Goal: Information Seeking & Learning: Learn about a topic

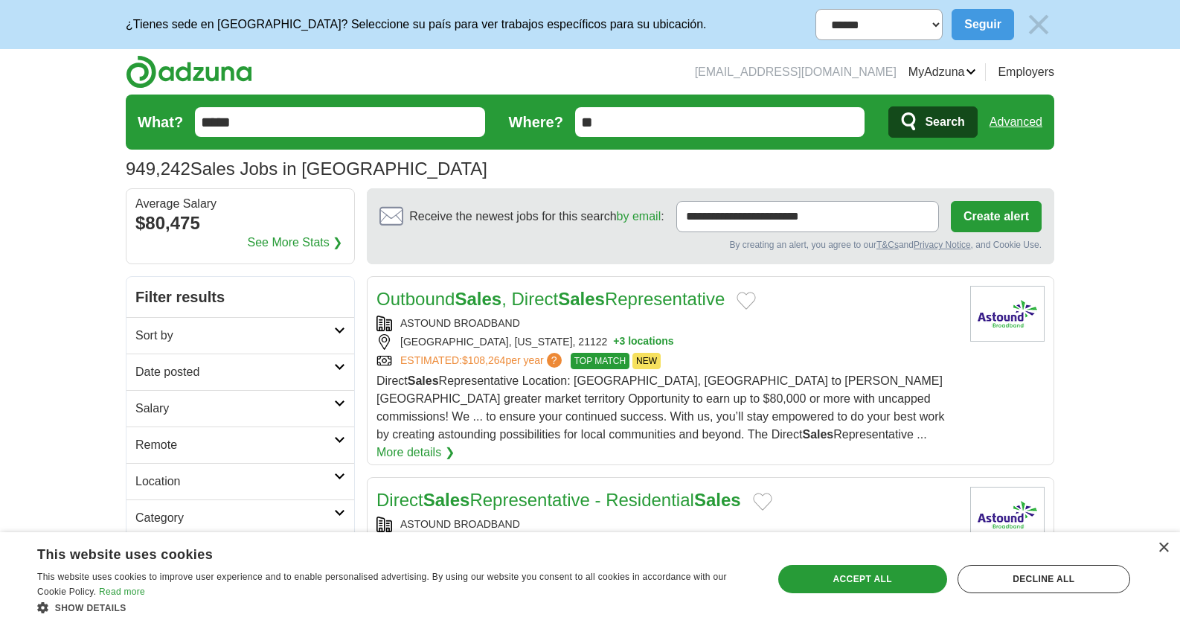
click at [293, 247] on link "See More Stats ❯" at bounding box center [295, 243] width 95 height 18
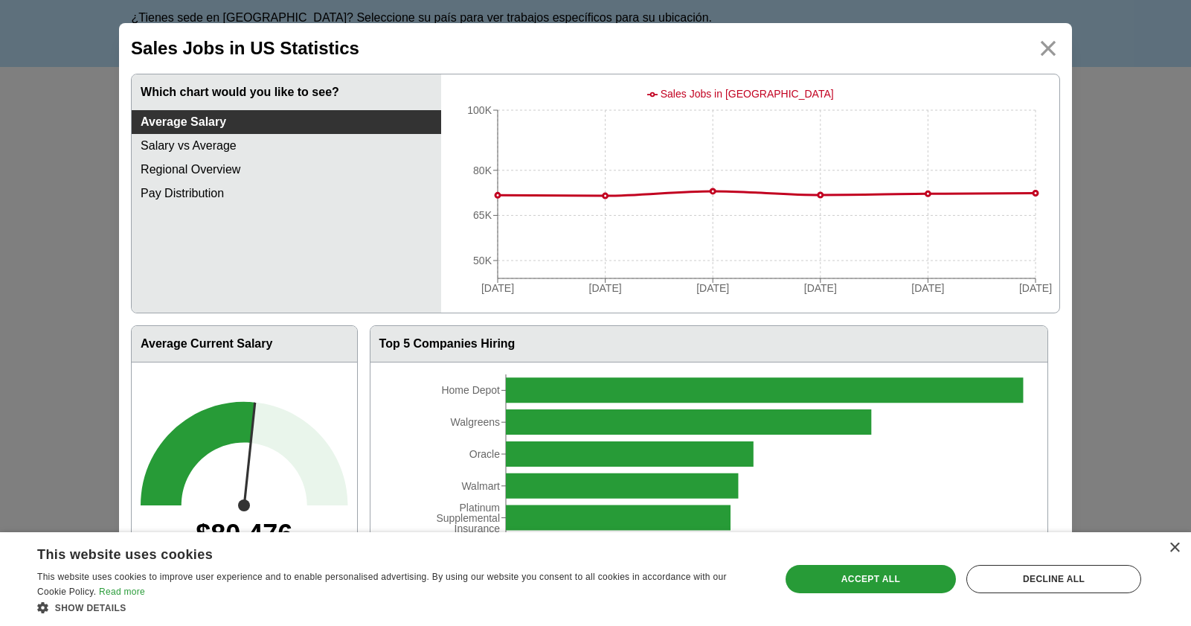
click at [1179, 550] on div "× This website uses cookies This website uses cookies to improve user experienc…" at bounding box center [595, 579] width 1191 height 94
click at [1175, 548] on div "×" at bounding box center [1174, 547] width 11 height 11
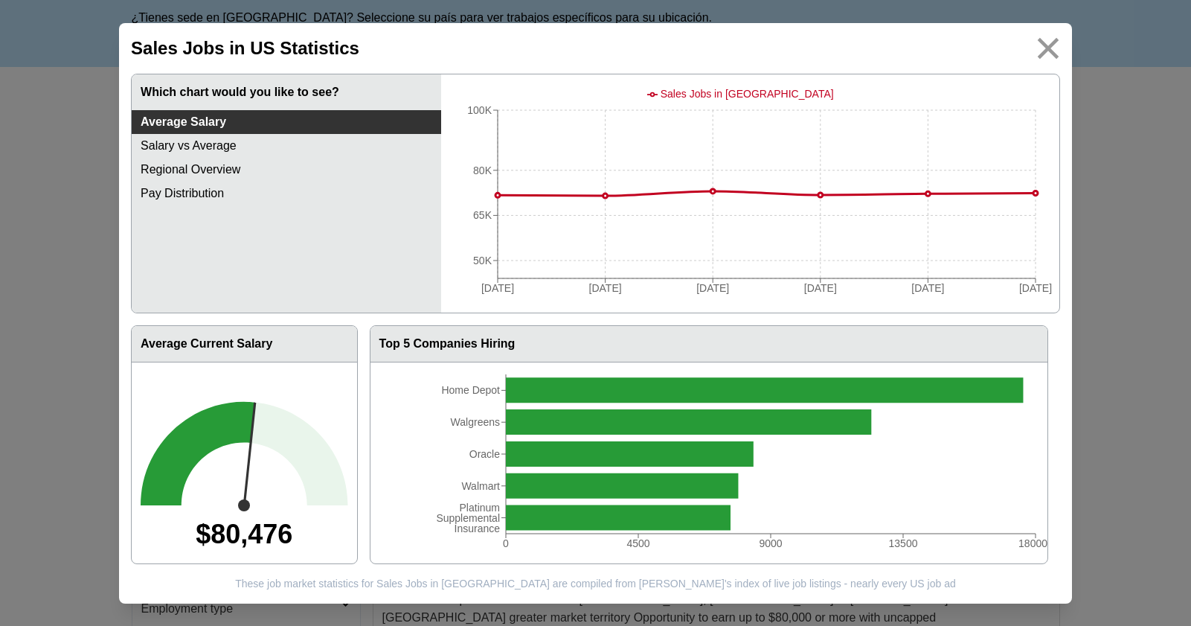
click at [1050, 54] on img at bounding box center [1047, 47] width 33 height 33
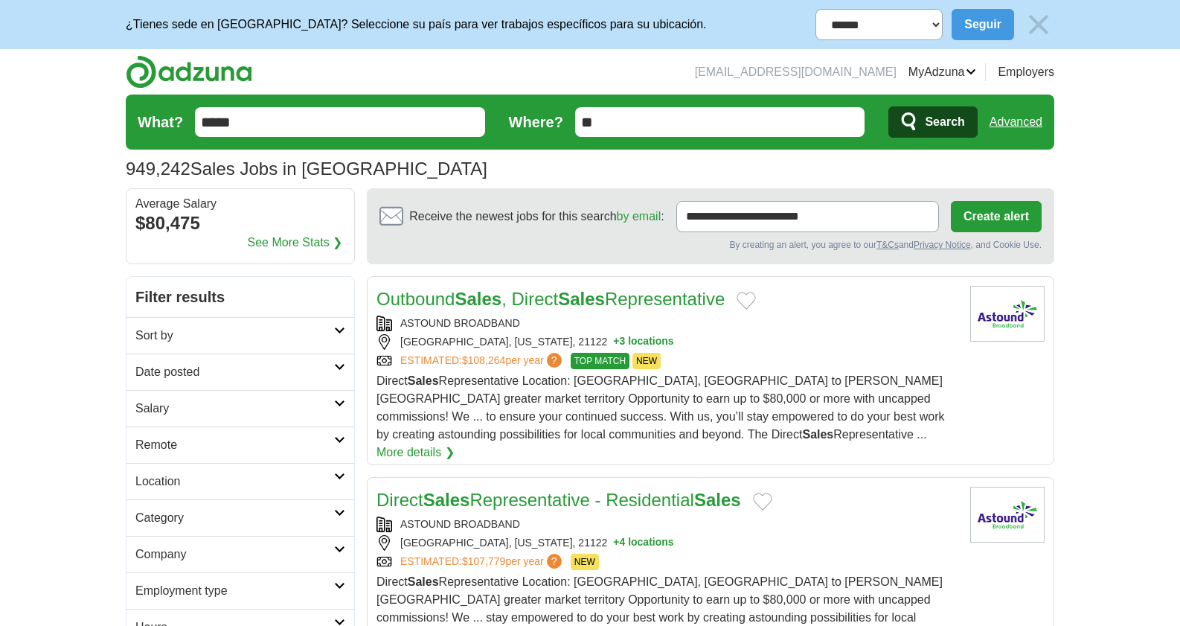
click at [783, 365] on div "ESTIMATED: $108,264 per year ? TOP MATCH NEW" at bounding box center [667, 361] width 582 height 16
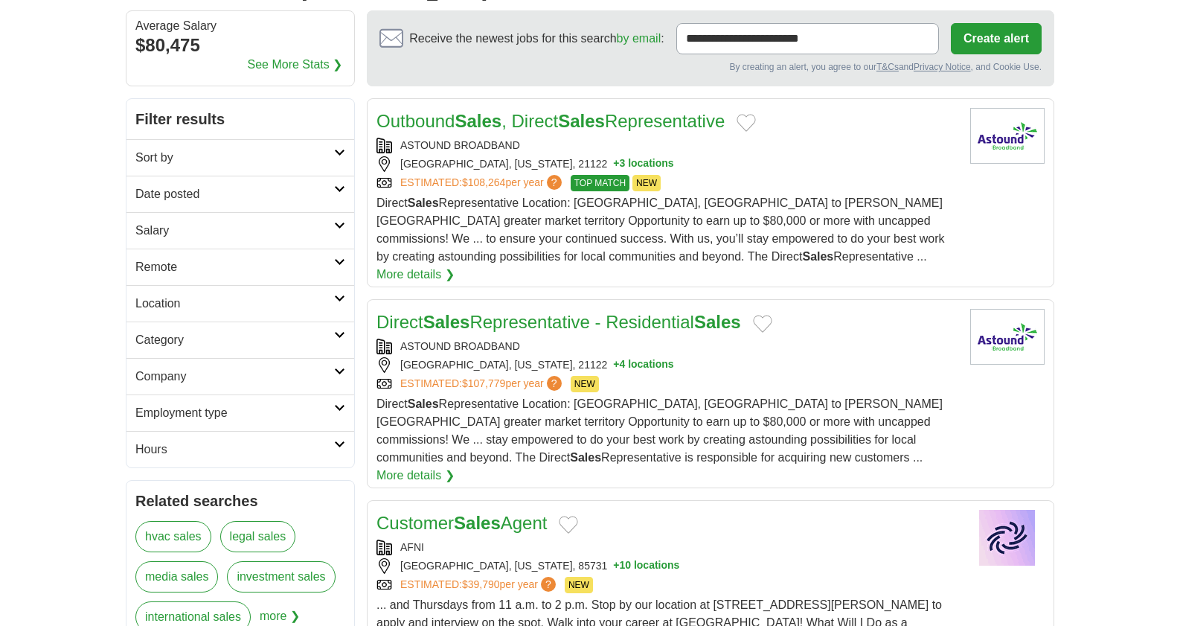
scroll to position [184, 0]
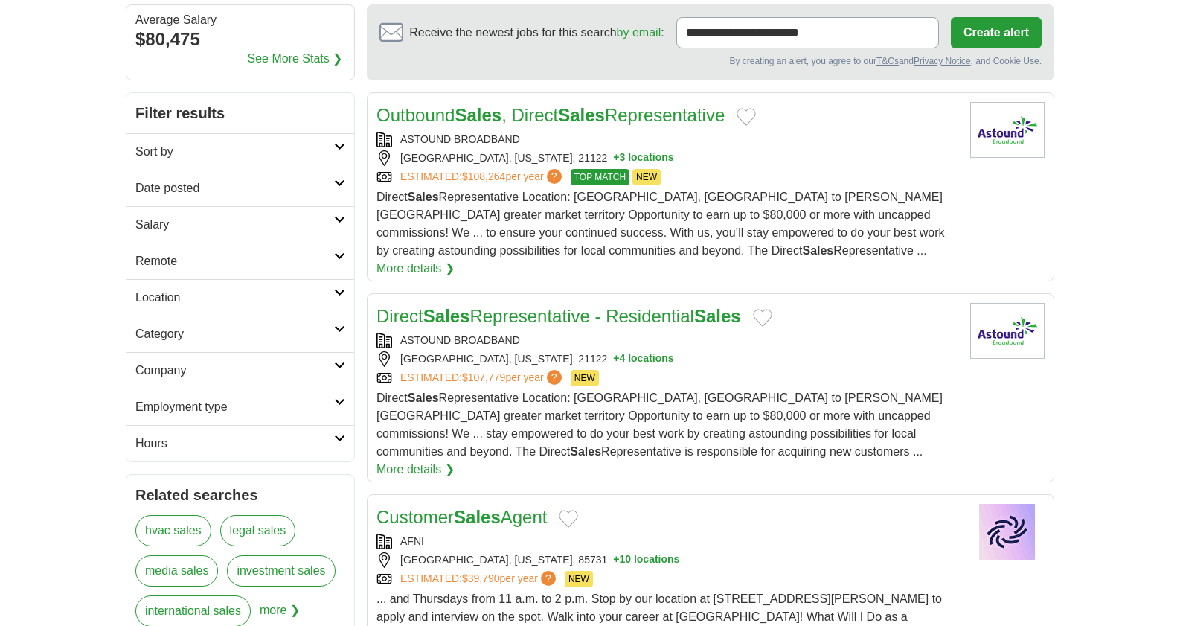
click at [704, 369] on div "Direct Sales Representative - Residential Sales ASTOUND BROADBAND [GEOGRAPHIC_D…" at bounding box center [667, 391] width 582 height 176
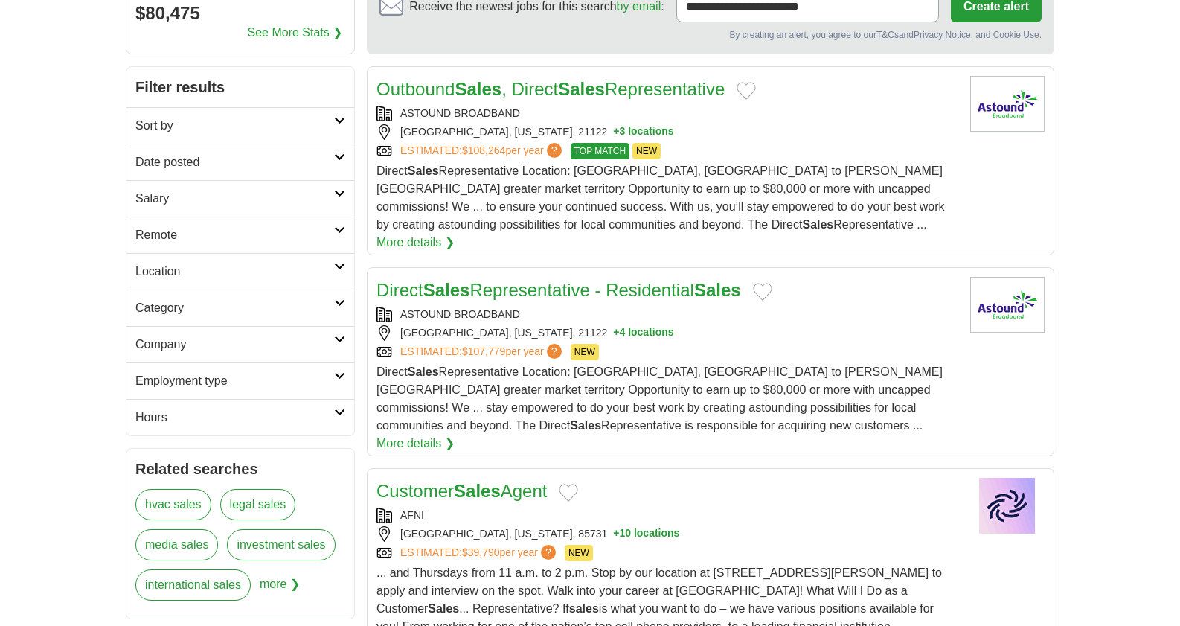
scroll to position [341, 0]
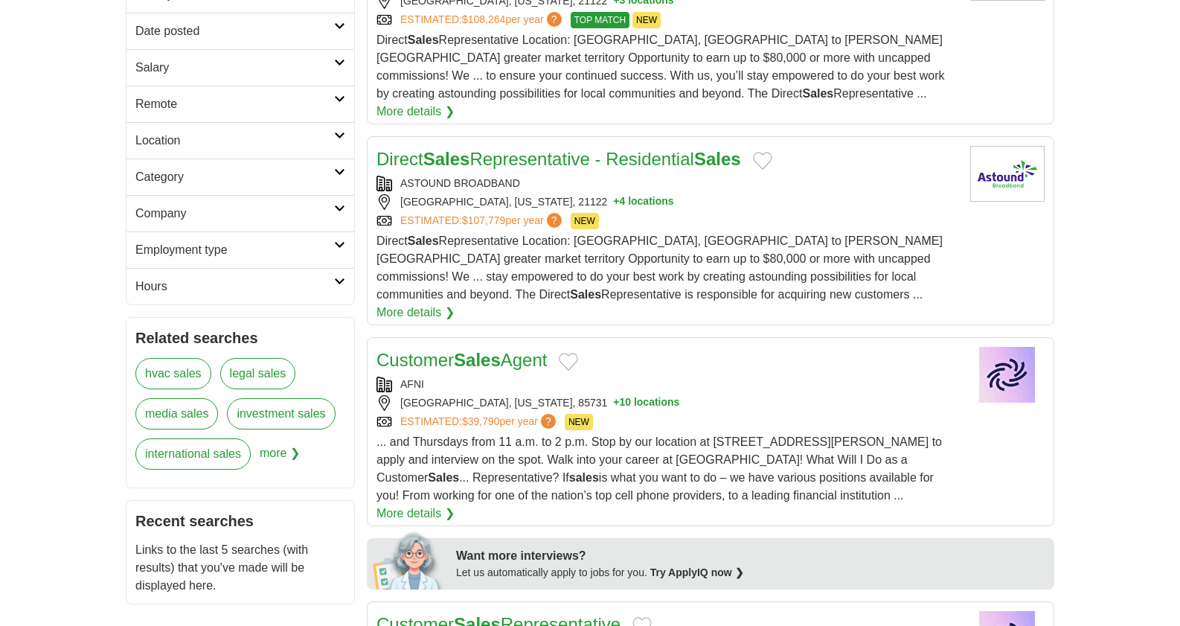
click at [637, 414] on div "ESTIMATED: $39,790 per year ? NEW" at bounding box center [667, 422] width 582 height 16
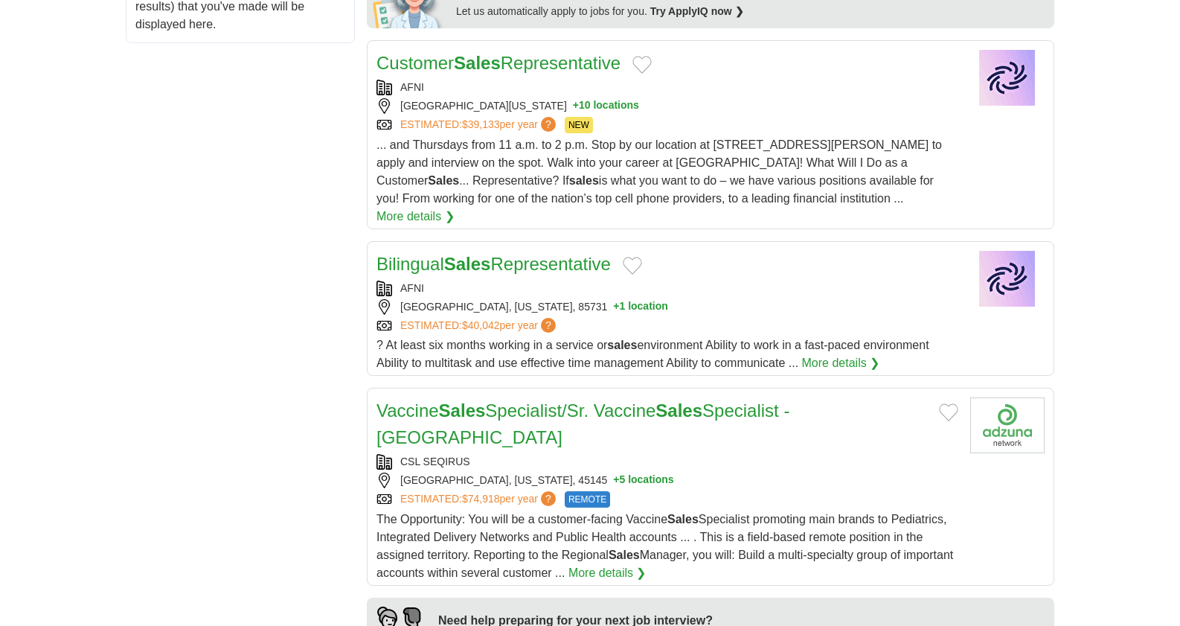
scroll to position [931, 0]
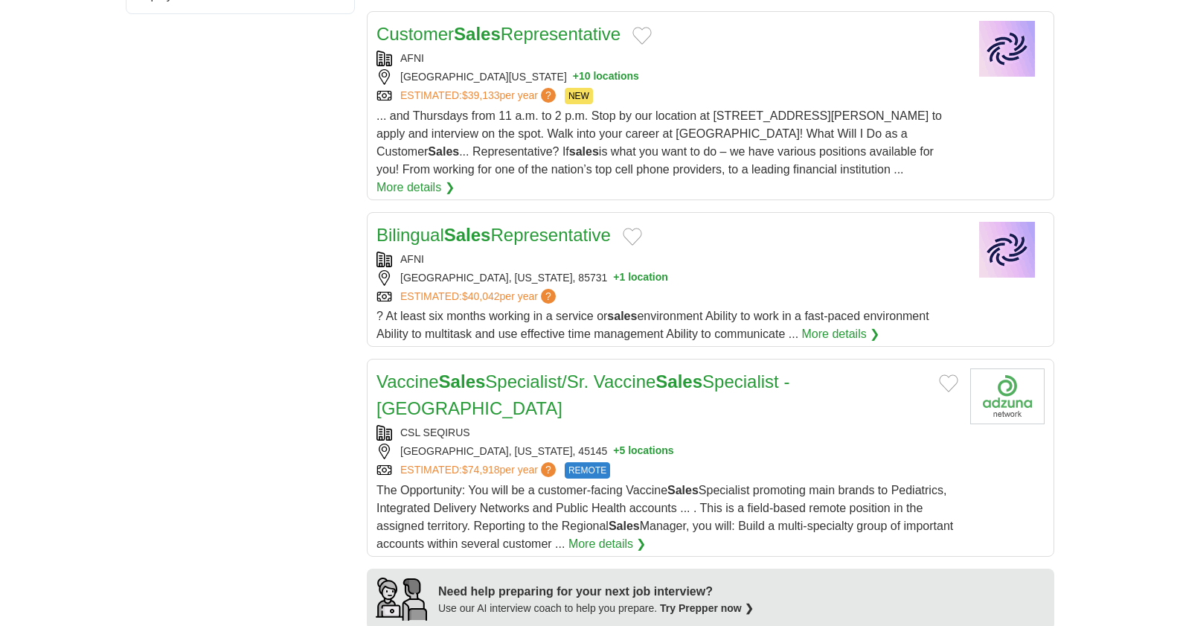
click at [646, 289] on div "ESTIMATED: $40,042 per year ?" at bounding box center [667, 297] width 582 height 16
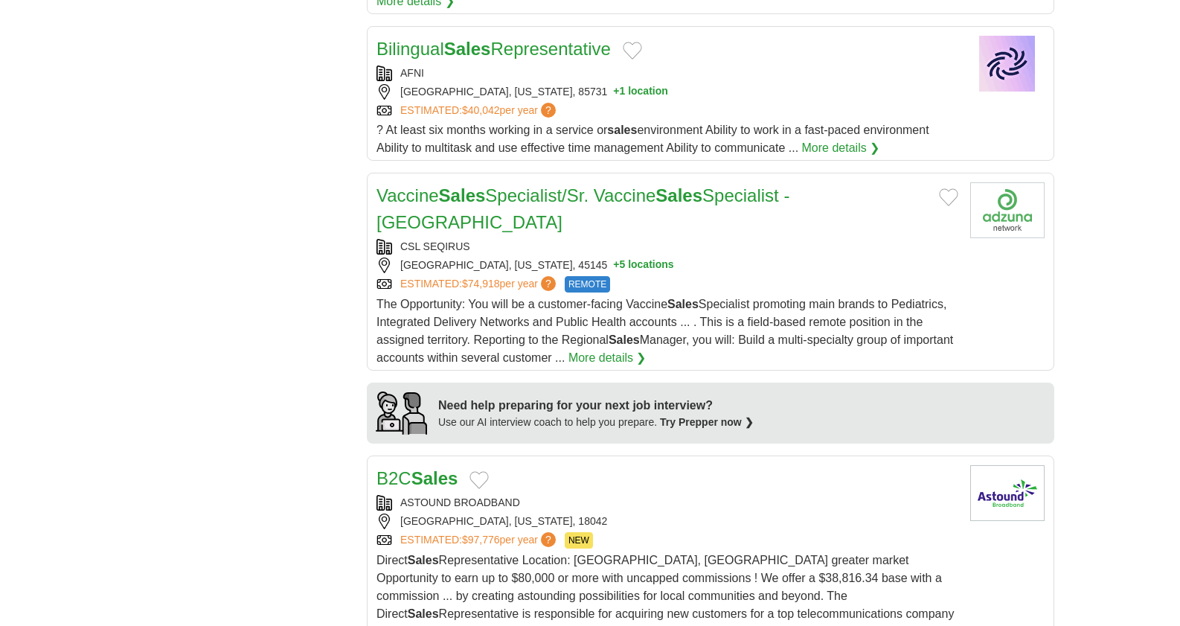
scroll to position [1144, 0]
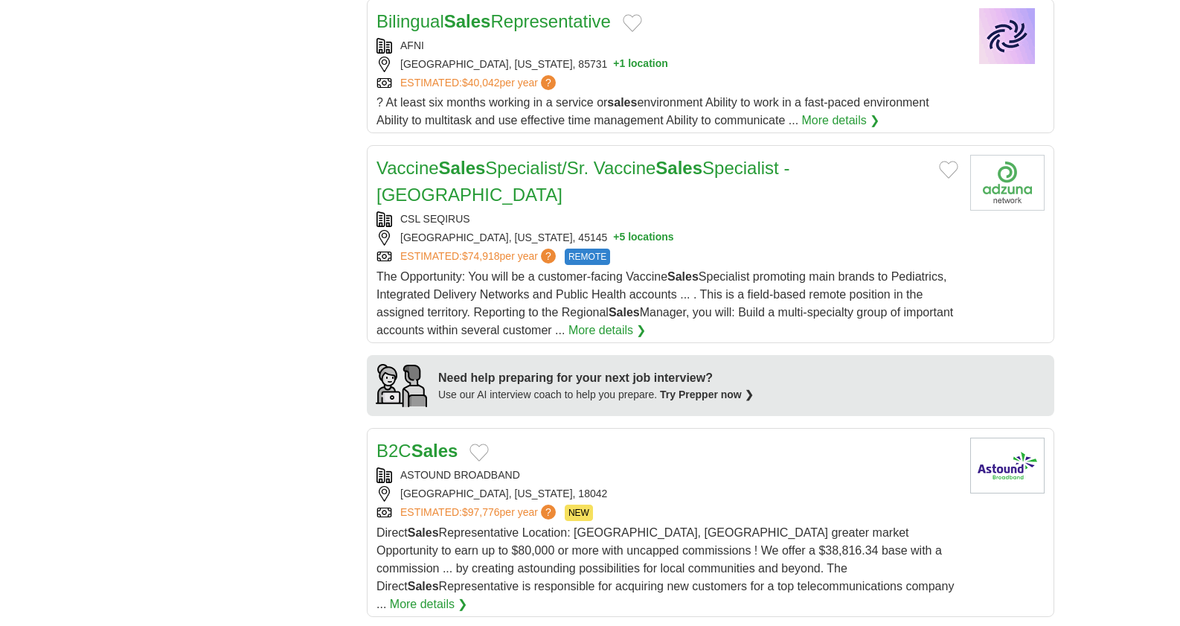
click at [723, 270] on span "The Opportunity: You will be a customer-facing Vaccine Sales Specialist promoti…" at bounding box center [664, 303] width 576 height 66
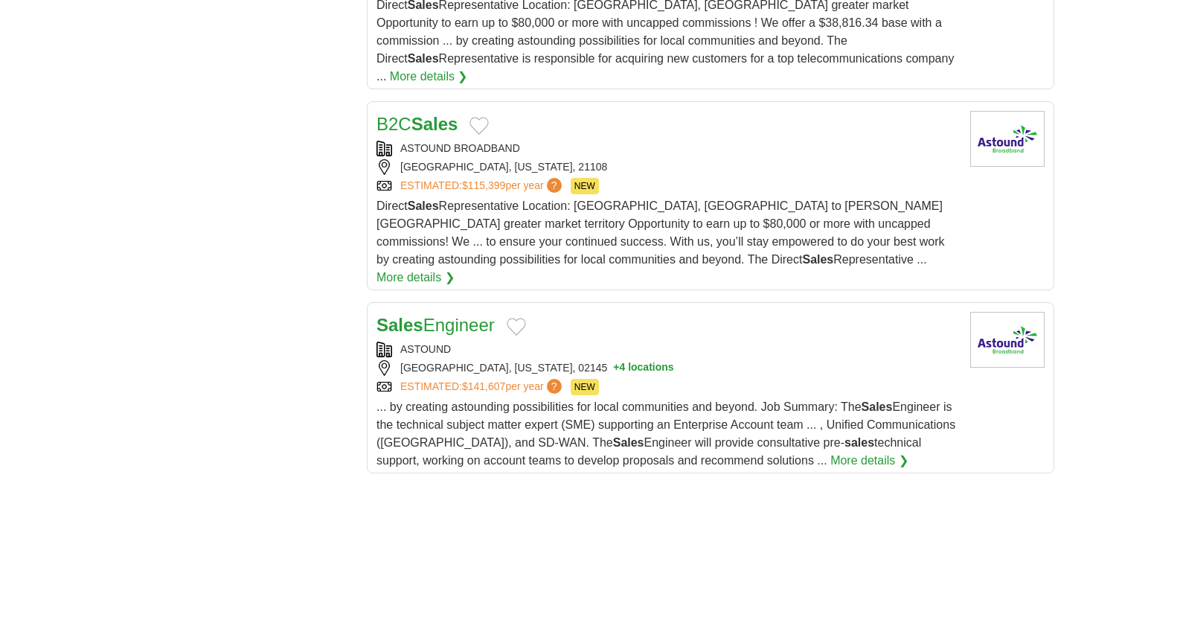
scroll to position [1993, 0]
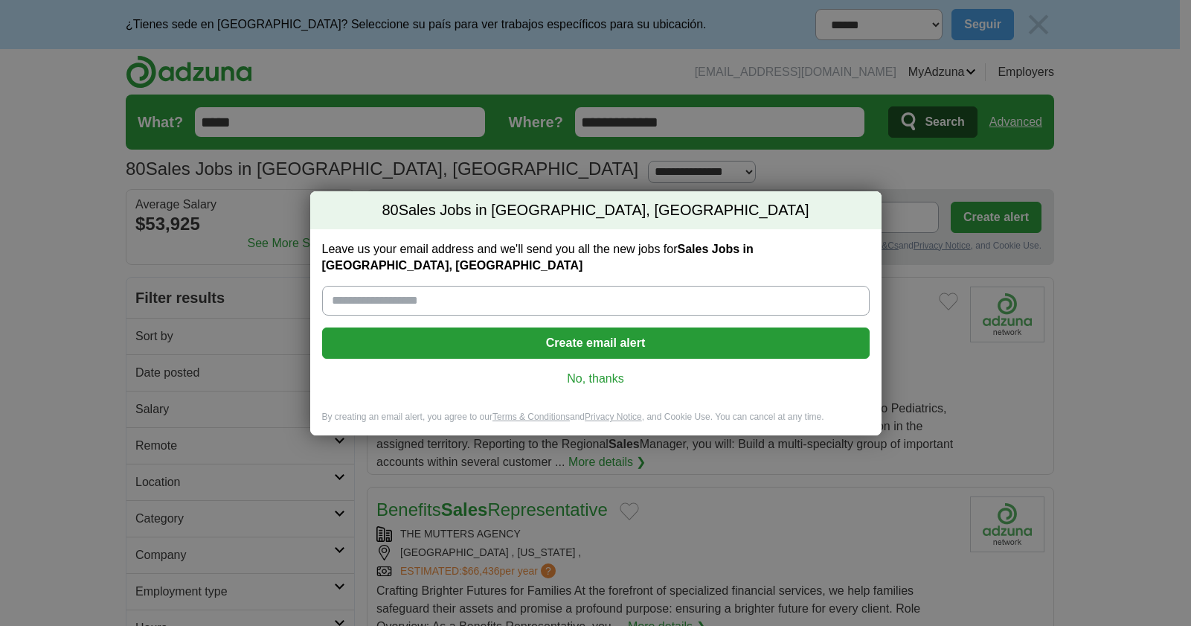
click at [567, 374] on link "No, thanks" at bounding box center [596, 378] width 524 height 16
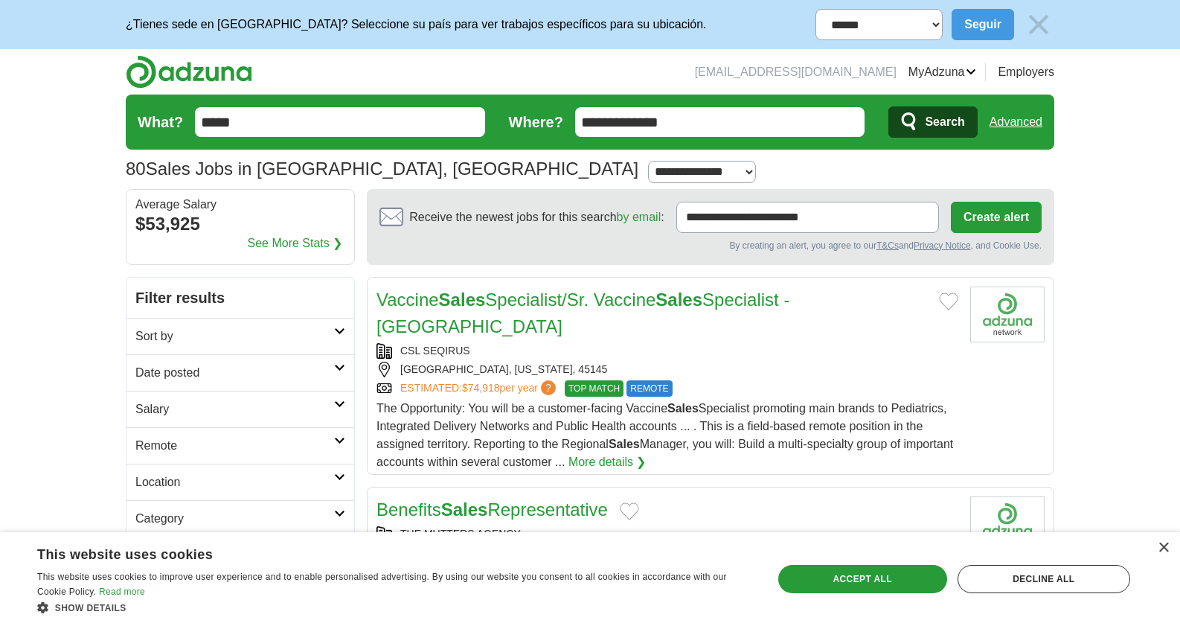
click at [632, 126] on input "**********" at bounding box center [720, 122] width 290 height 30
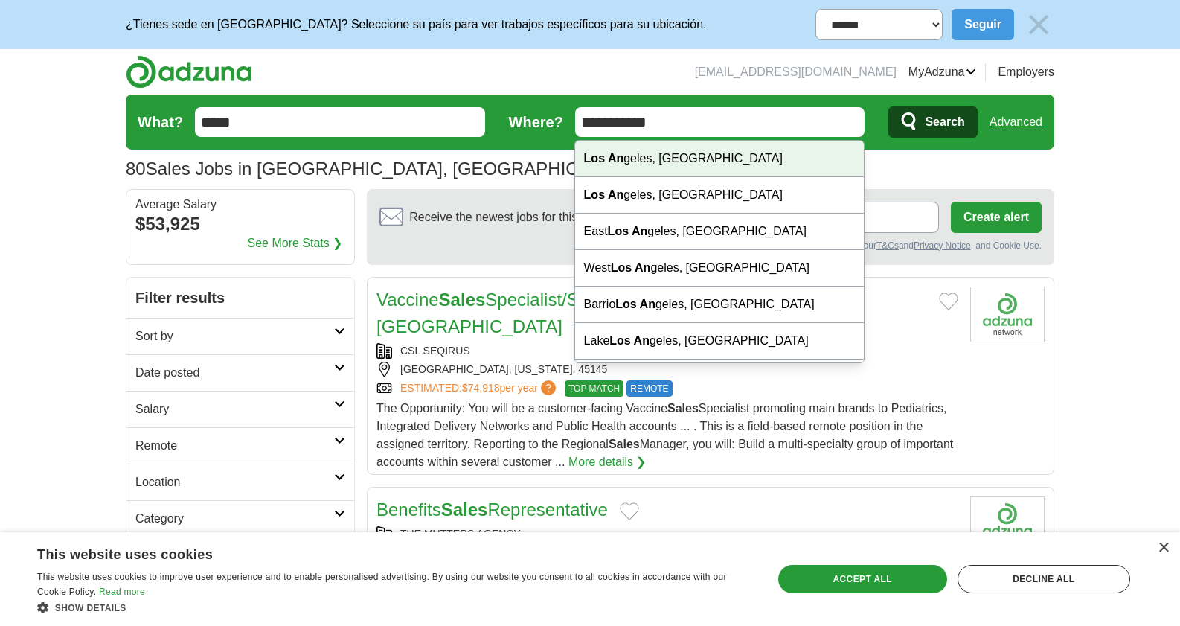
type input "**********"
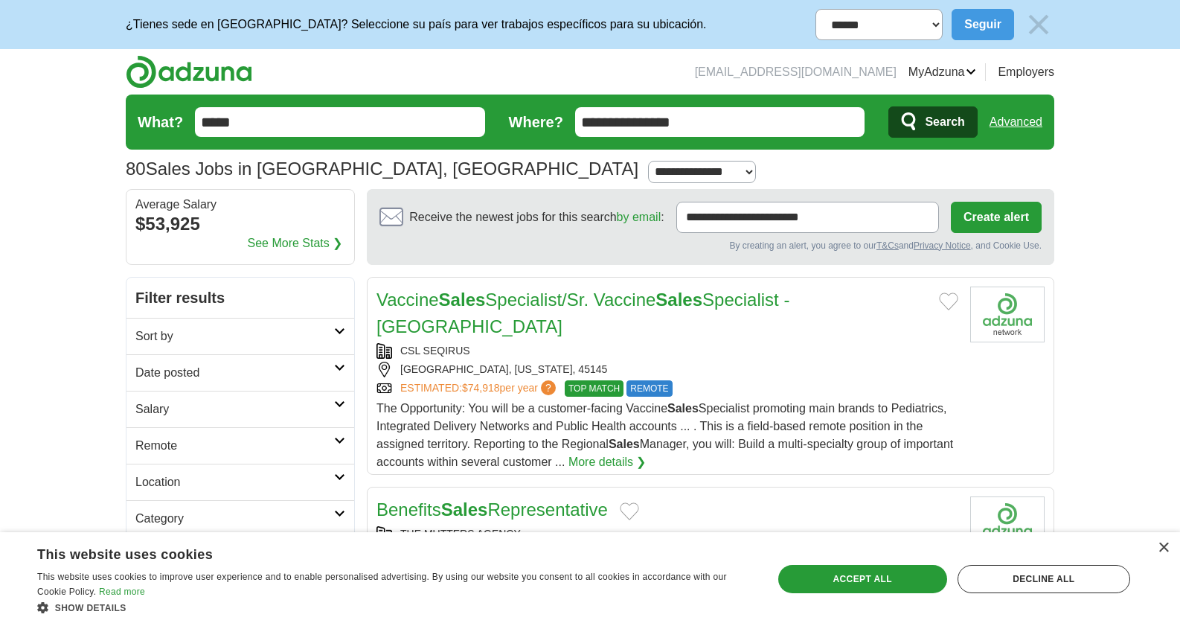
click at [936, 127] on span "Search" at bounding box center [944, 122] width 39 height 30
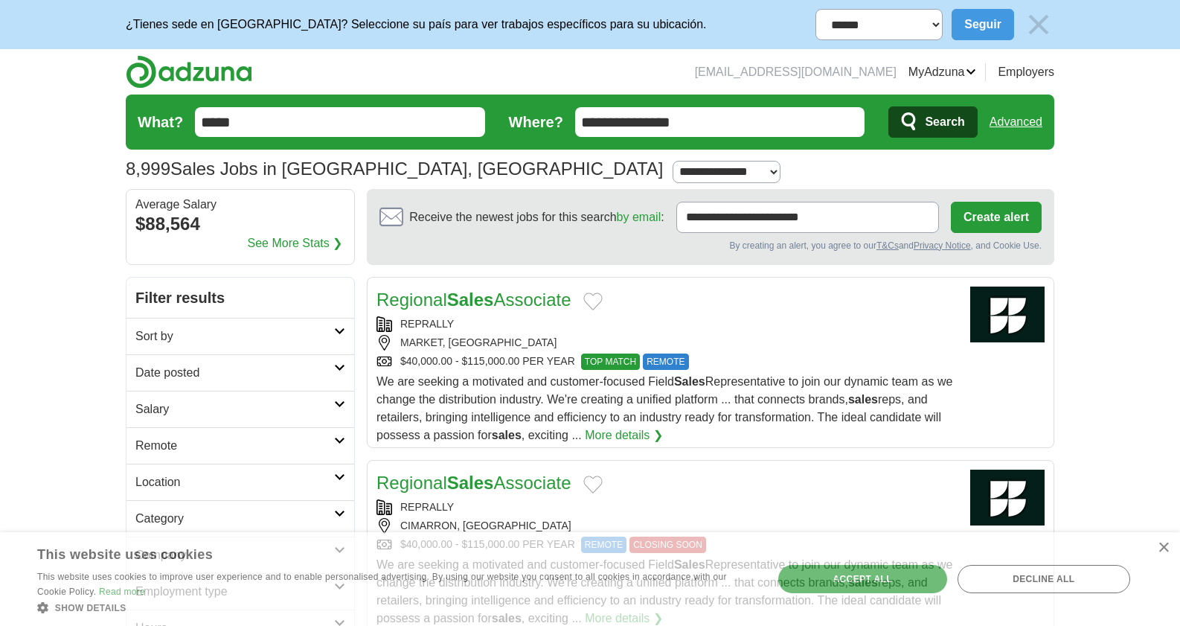
click at [514, 338] on div "MARKET, CA" at bounding box center [667, 343] width 582 height 16
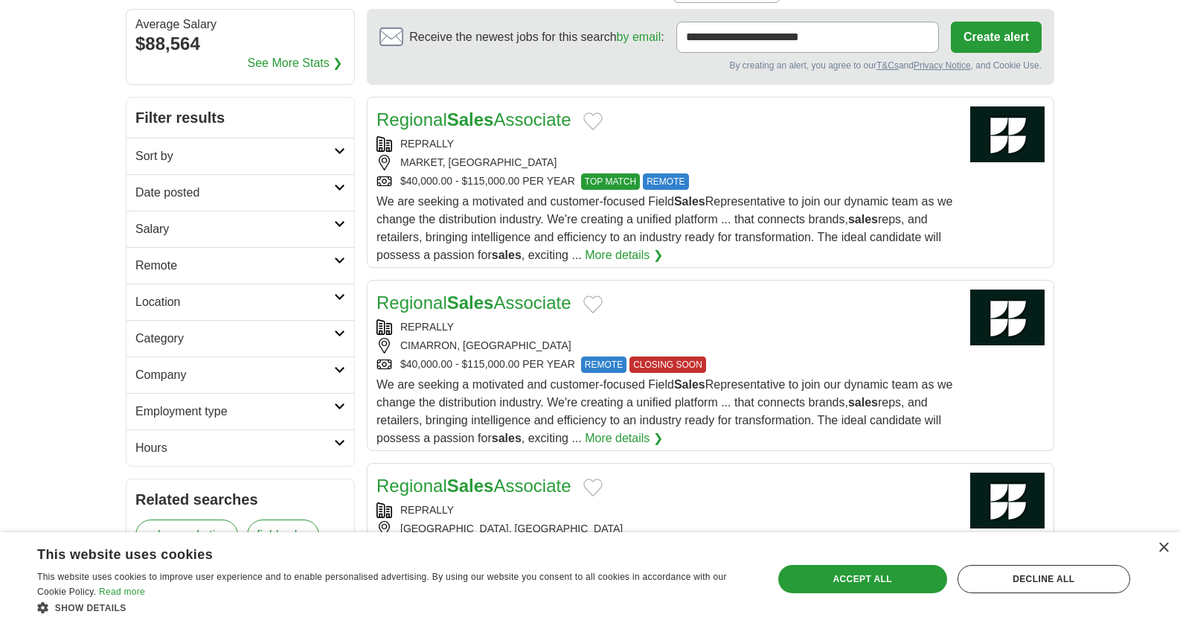
scroll to position [208, 0]
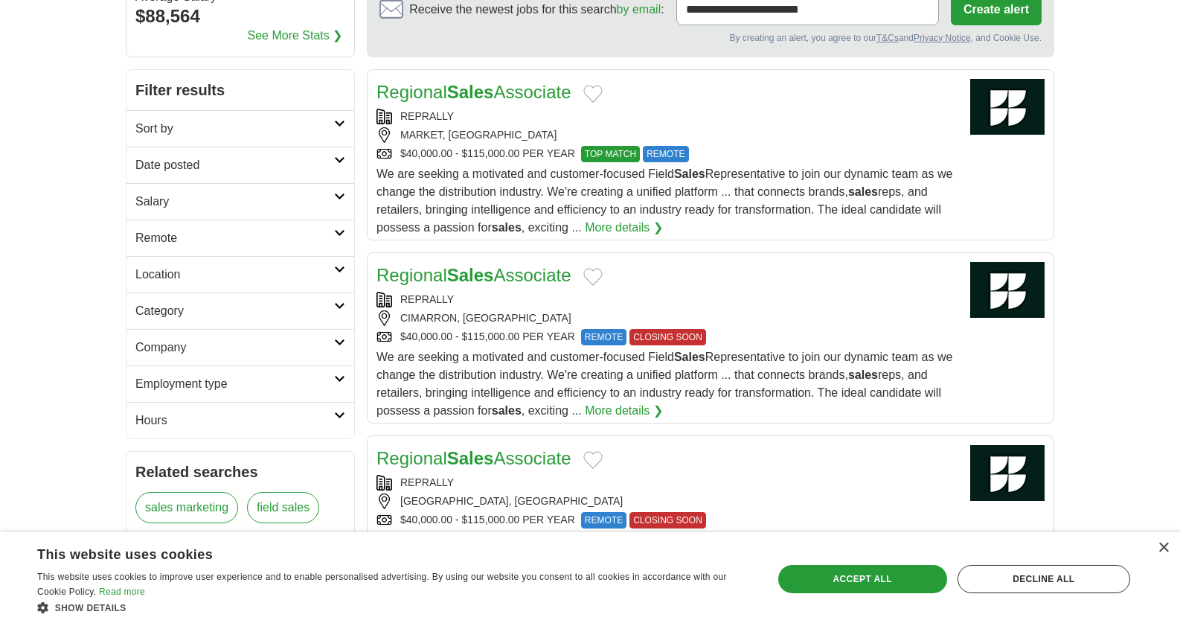
click at [463, 358] on span "We are seeking a motivated and customer-focused Field Sales Representative to j…" at bounding box center [664, 383] width 576 height 66
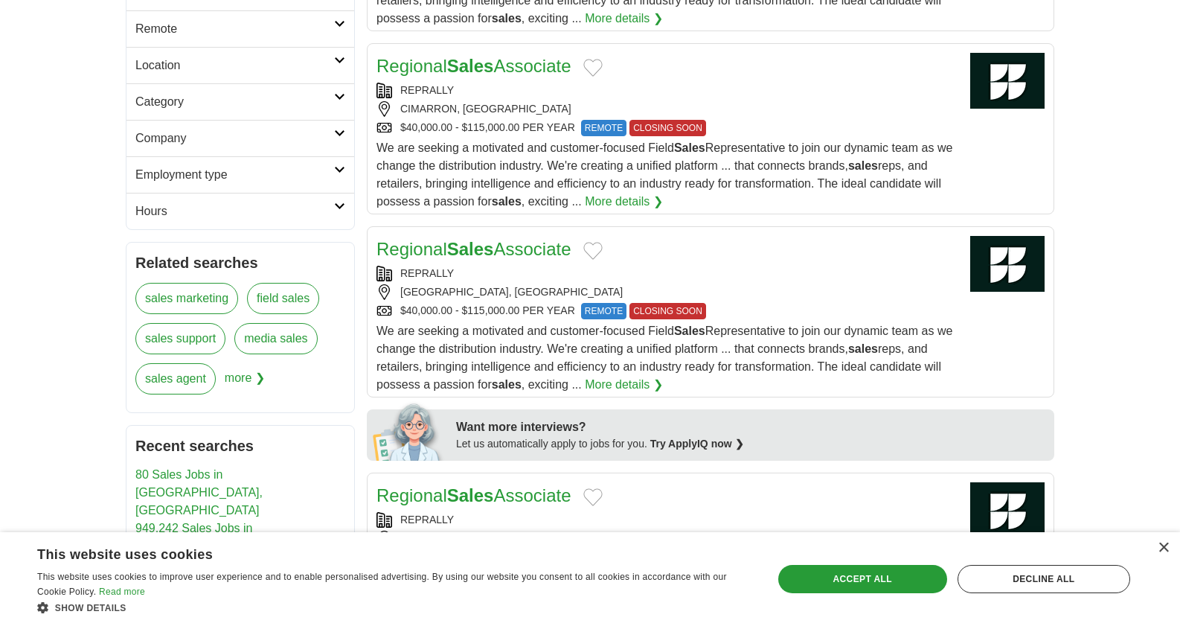
scroll to position [419, 0]
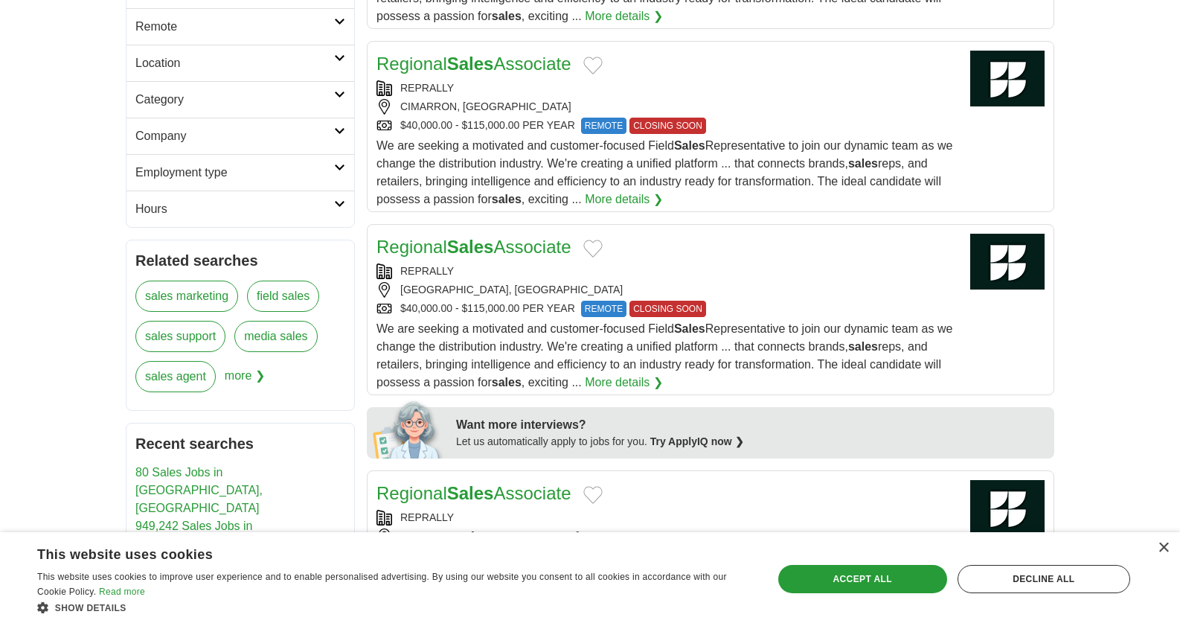
click at [493, 303] on div "$40,000.00 - $115,000.00 PER YEAR REMOTE CLOSING SOON" at bounding box center [667, 309] width 582 height 16
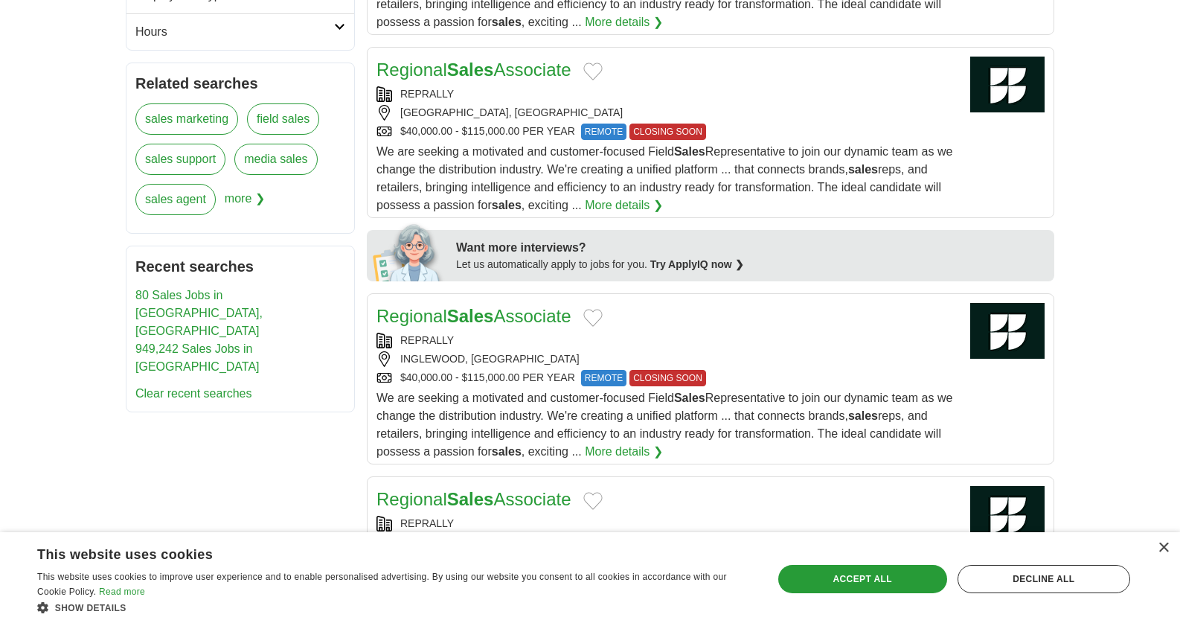
scroll to position [651, 0]
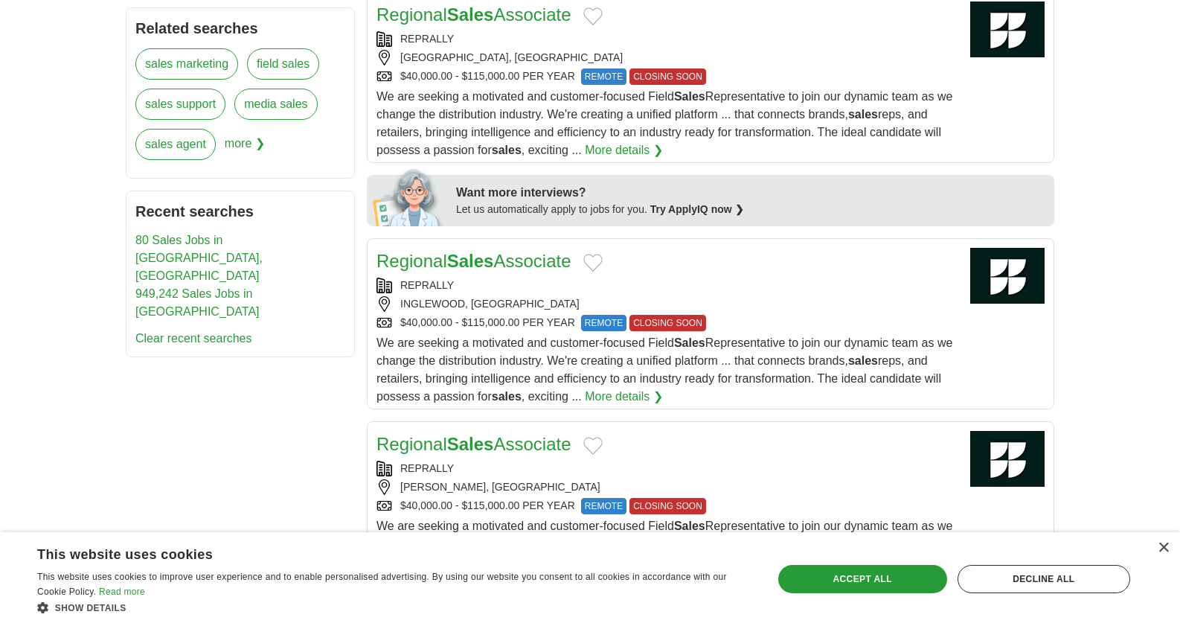
click at [487, 373] on span "We are seeking a motivated and customer-focused Field Sales Representative to j…" at bounding box center [664, 369] width 576 height 66
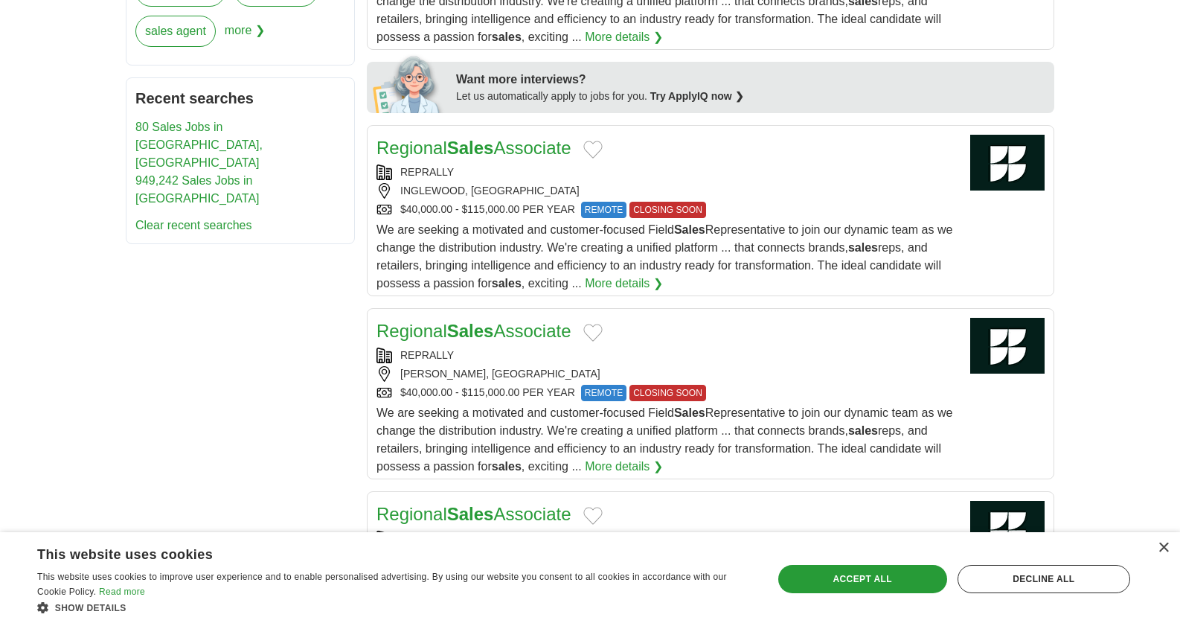
scroll to position [883, 0]
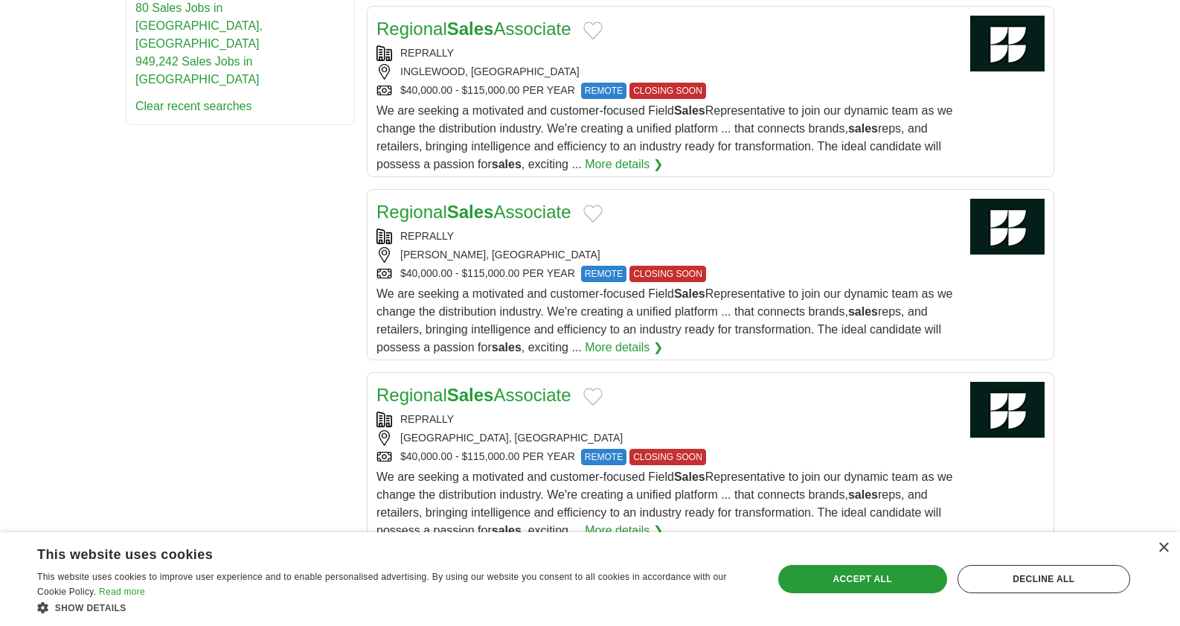
click at [440, 315] on span "We are seeking a motivated and customer-focused Field Sales Representative to j…" at bounding box center [664, 320] width 576 height 66
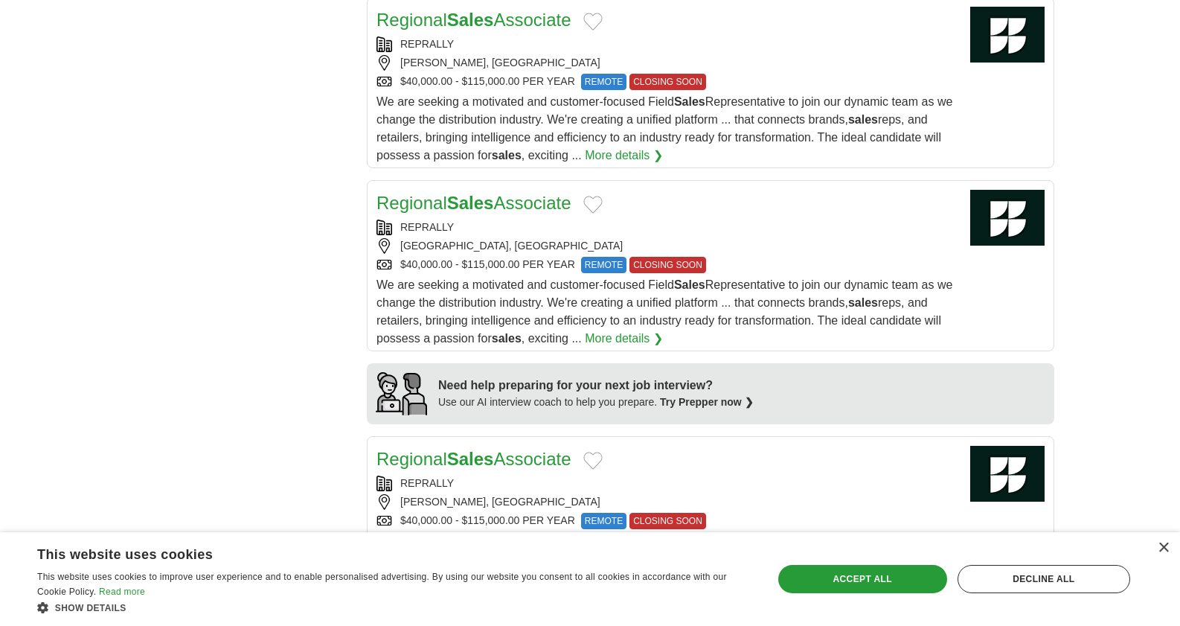
scroll to position [1128, 0]
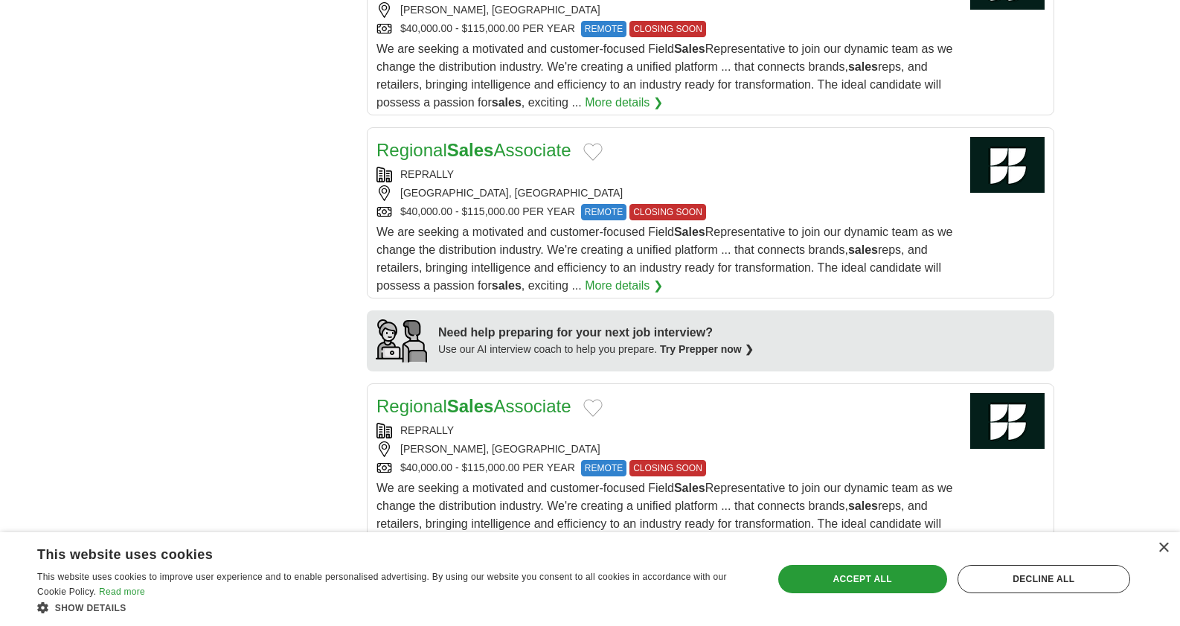
click at [474, 234] on span "We are seeking a motivated and customer-focused Field Sales Representative to j…" at bounding box center [664, 258] width 576 height 66
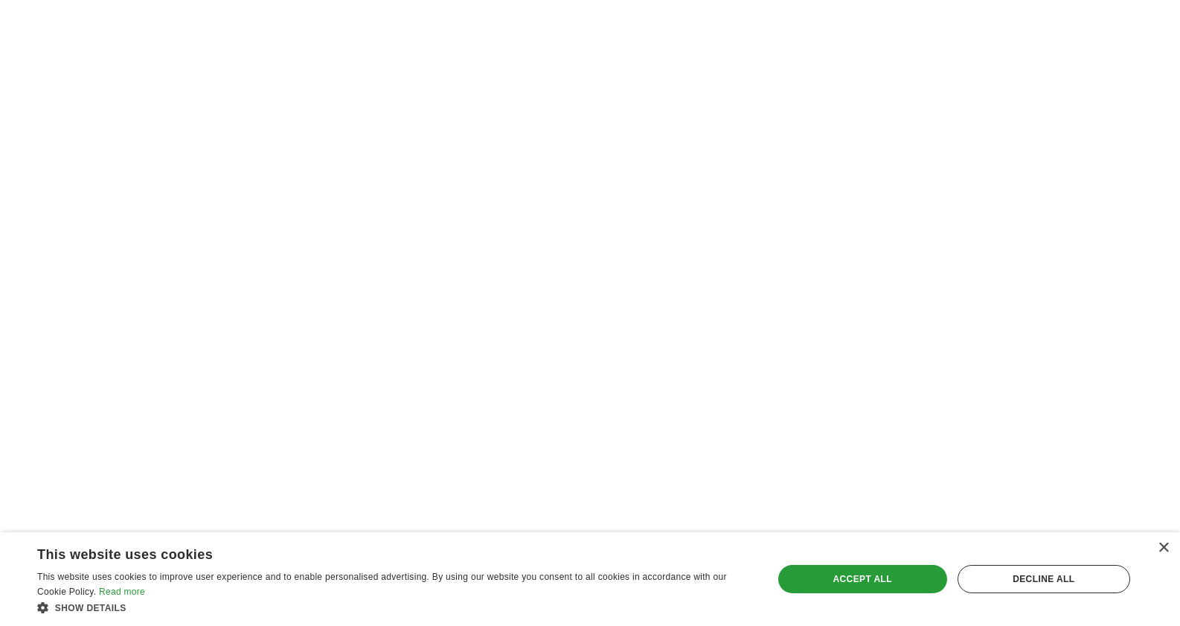
scroll to position [1846, 0]
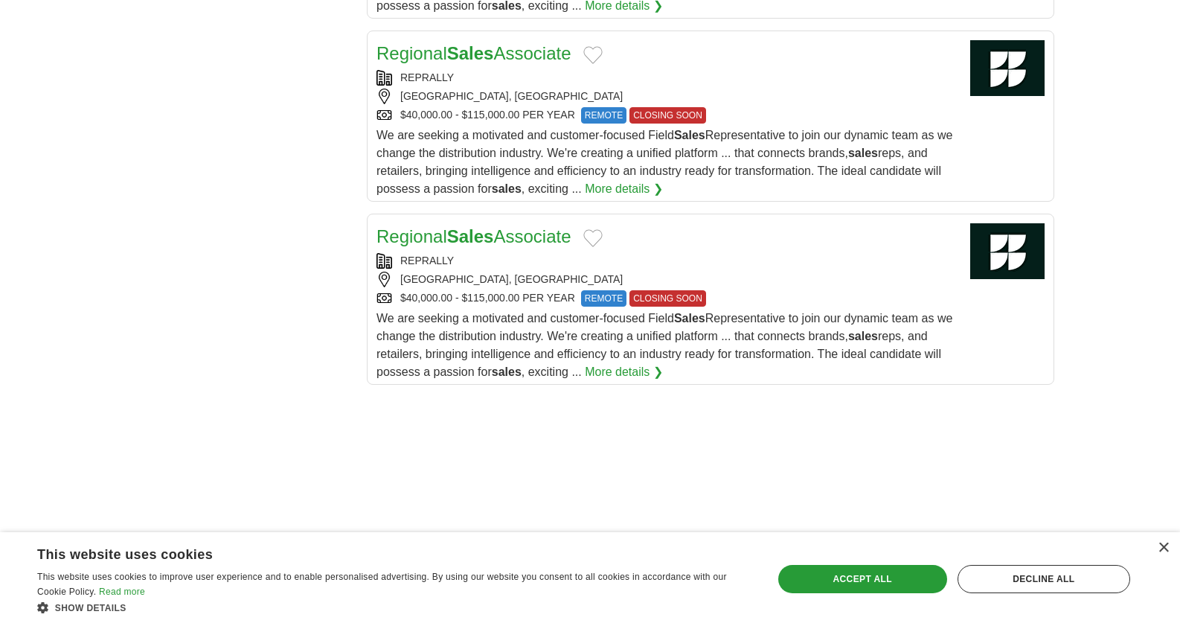
click at [475, 301] on div "$40,000.00 - $115,000.00 PER YEAR REMOTE CLOSING SOON" at bounding box center [667, 298] width 582 height 16
